Goal: Transaction & Acquisition: Purchase product/service

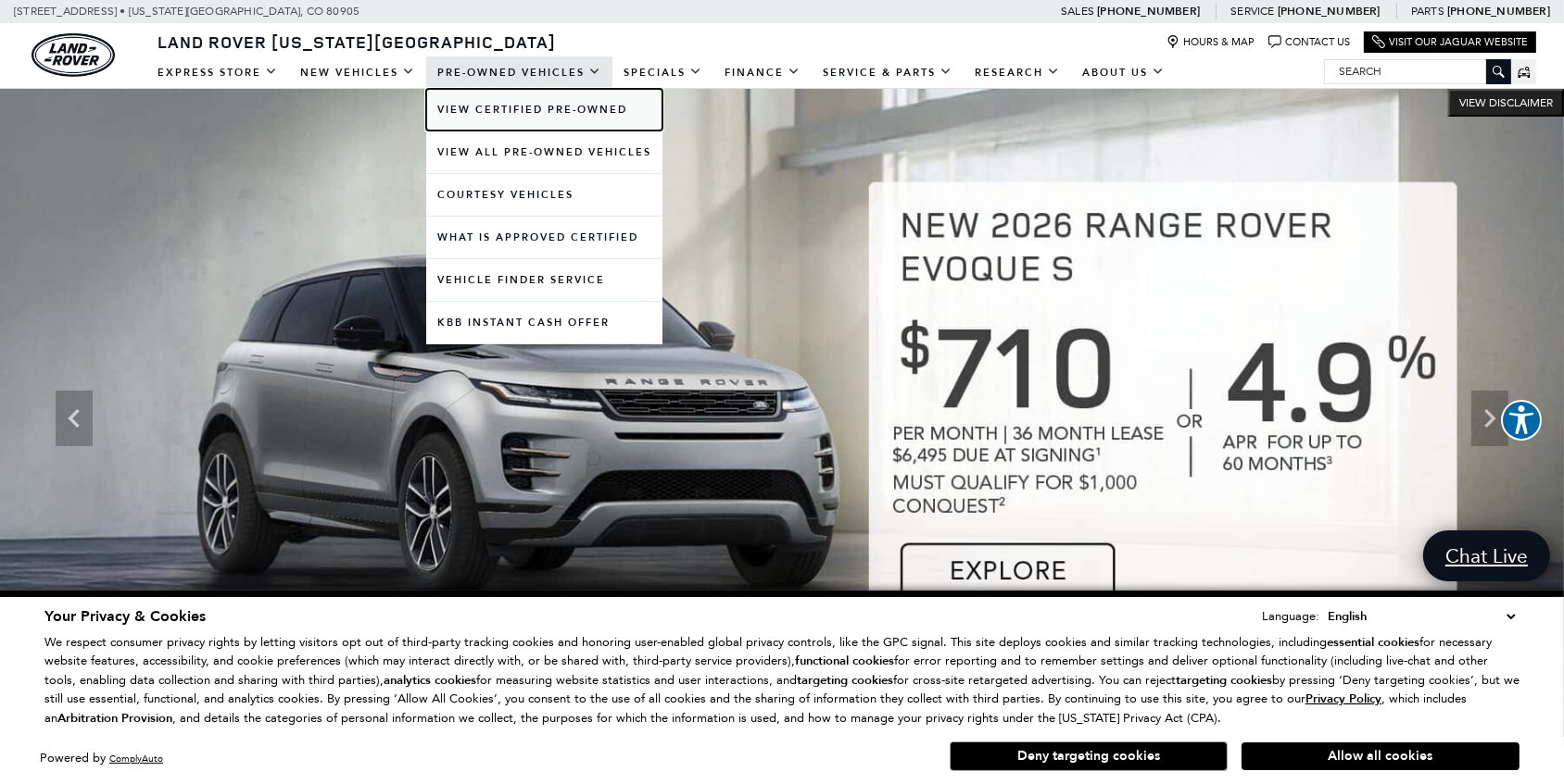
click at [560, 110] on link "View Certified Pre-Owned" at bounding box center [543, 110] width 236 height 42
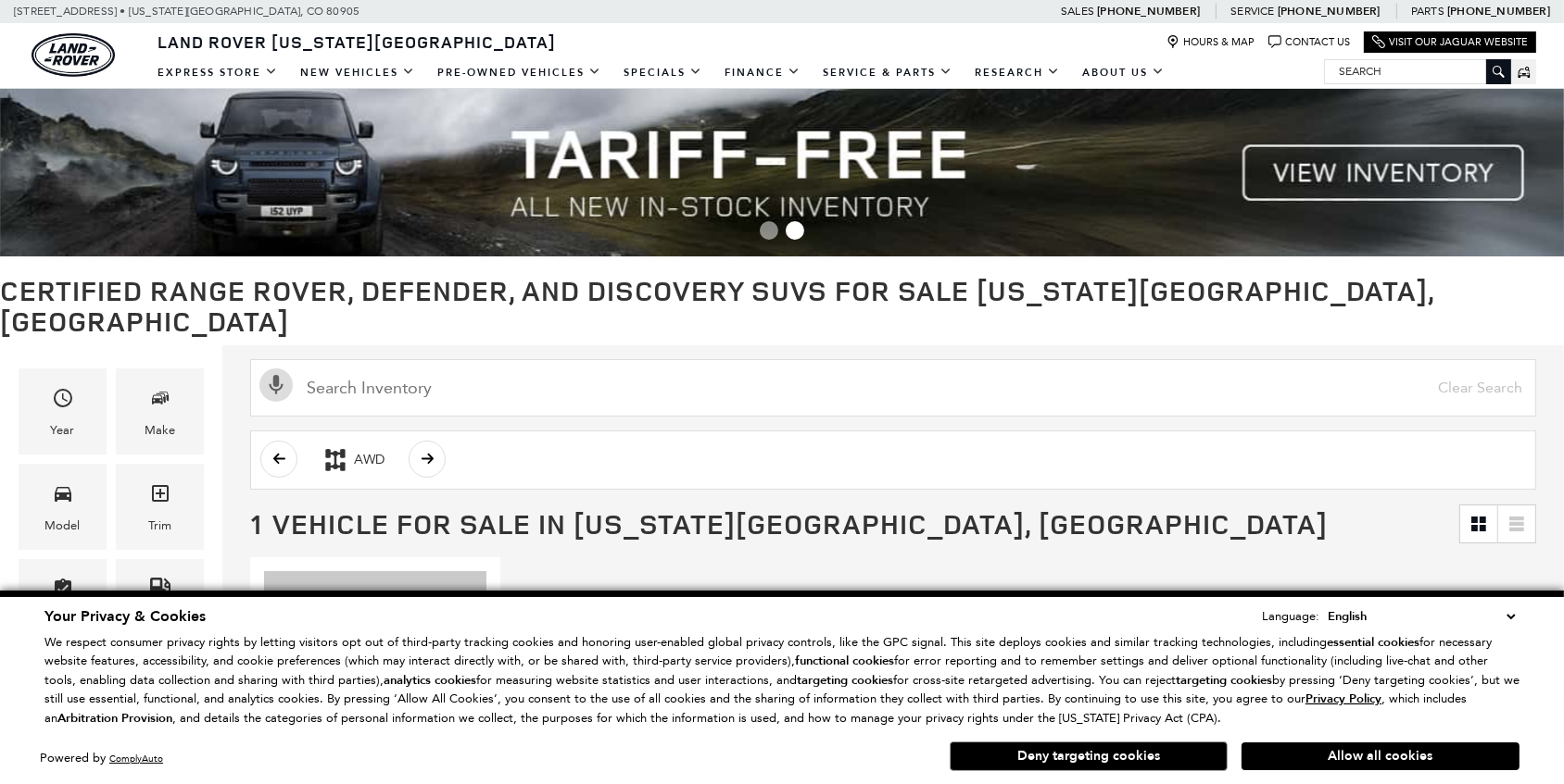
click at [1350, 757] on button "Allow all cookies" at bounding box center [1380, 756] width 278 height 28
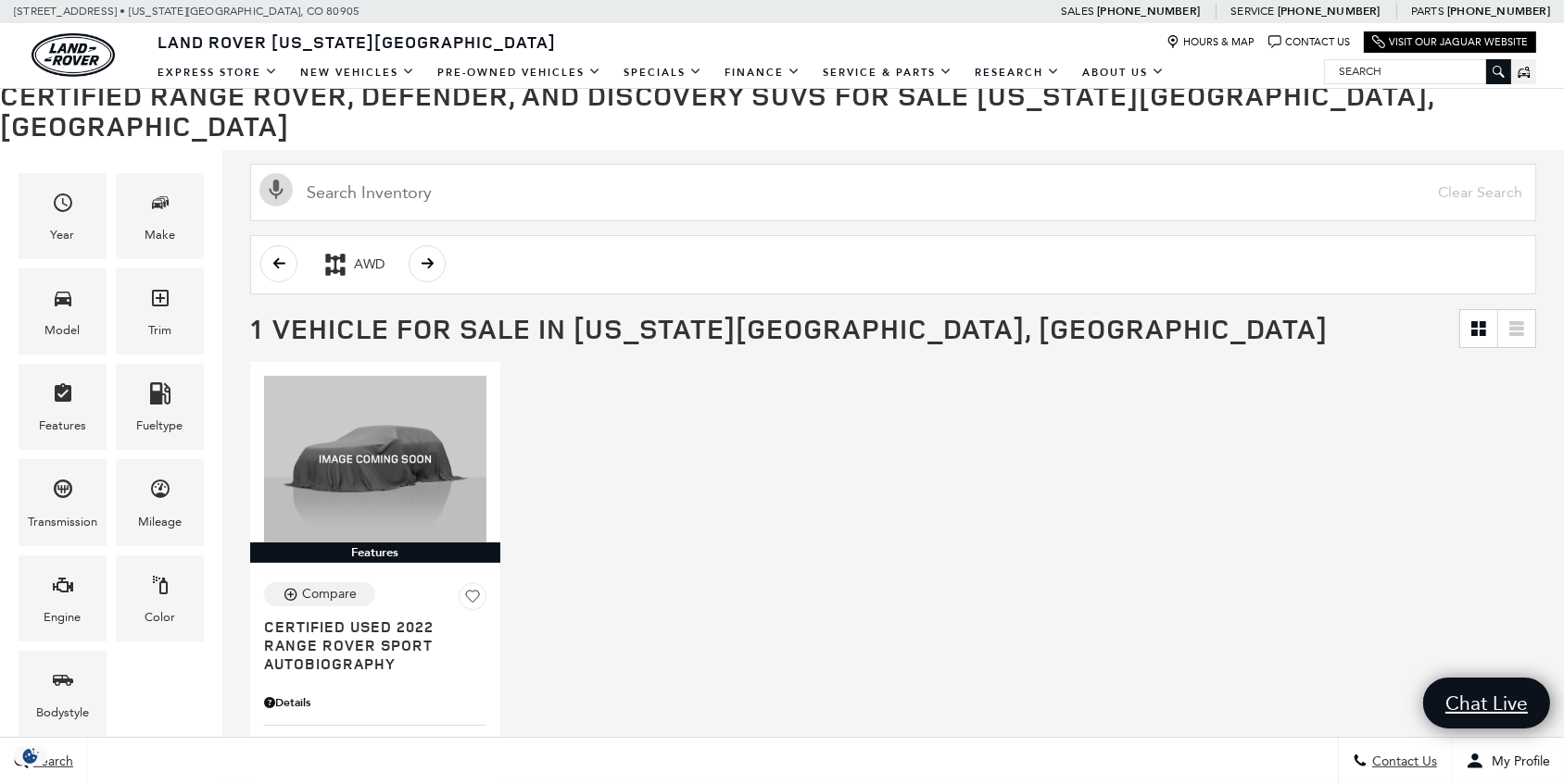
scroll to position [252, 0]
